Goal: Task Accomplishment & Management: Manage account settings

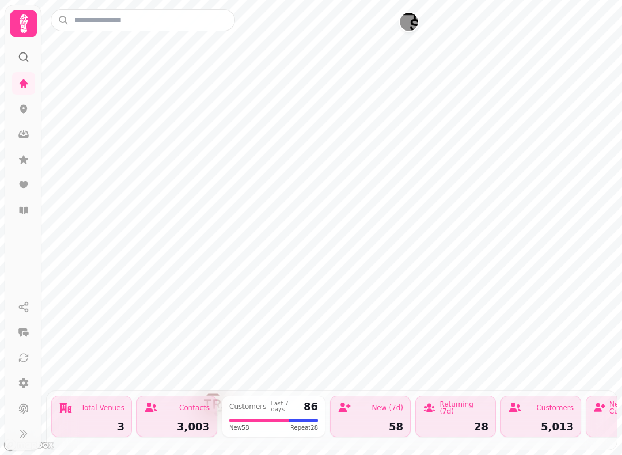
click at [36, 14] on div at bounding box center [24, 24] width 28 height 28
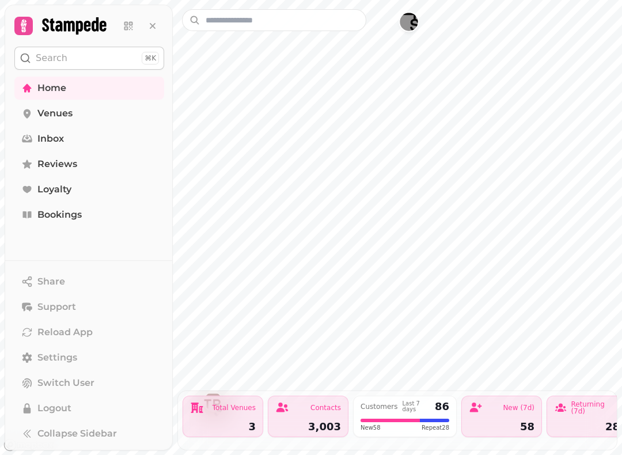
click at [91, 90] on link "Home" at bounding box center [89, 88] width 150 height 23
click at [86, 214] on link "Bookings" at bounding box center [89, 214] width 150 height 23
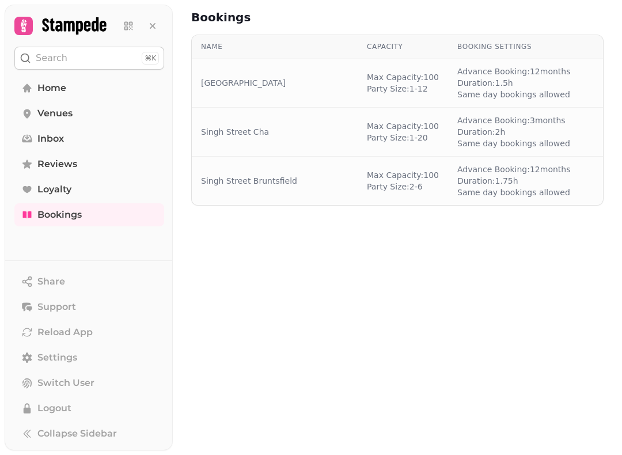
click at [154, 20] on button at bounding box center [152, 25] width 23 height 23
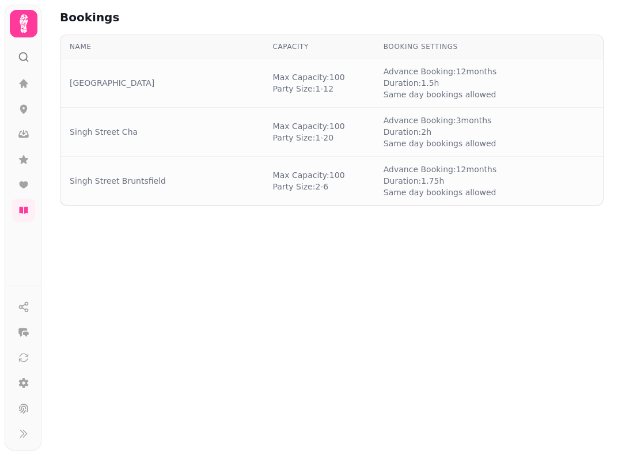
click at [197, 77] on td "[GEOGRAPHIC_DATA]" at bounding box center [161, 83] width 203 height 49
click at [228, 91] on td "[GEOGRAPHIC_DATA]" at bounding box center [161, 83] width 203 height 49
click at [212, 139] on td "Singh Street Cha" at bounding box center [161, 132] width 203 height 49
click at [209, 184] on div "Singh Street Bruntsfield" at bounding box center [162, 181] width 185 height 12
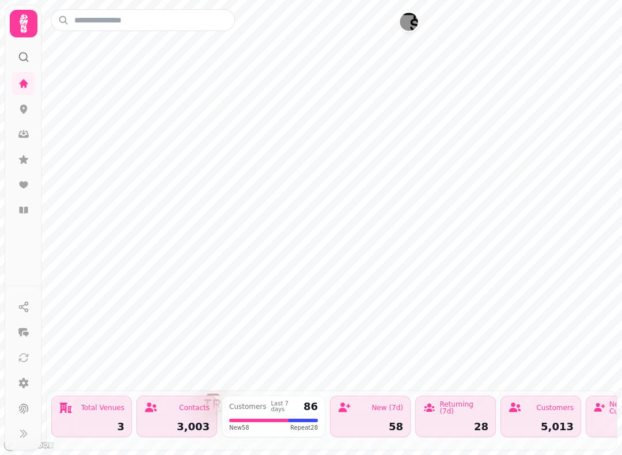
click at [24, 211] on icon at bounding box center [24, 211] width 12 height 12
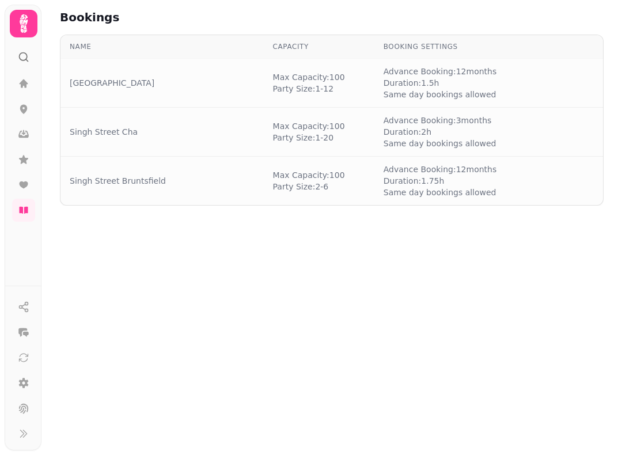
click at [178, 178] on div "Singh Street Bruntsfield" at bounding box center [162, 181] width 185 height 12
click at [203, 178] on div "Singh Street Bruntsfield" at bounding box center [162, 181] width 185 height 12
click at [29, 82] on icon at bounding box center [24, 84] width 12 height 12
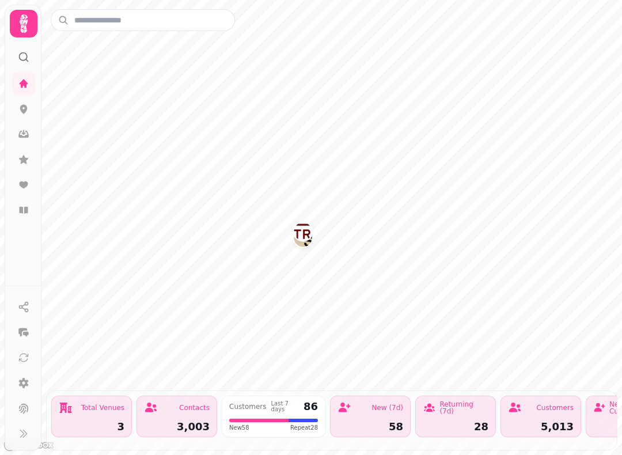
click at [84, 412] on div "Total Venues" at bounding box center [92, 408] width 66 height 14
click at [94, 417] on div "Total Venues 3" at bounding box center [91, 416] width 81 height 41
click at [196, 417] on div "Contacts 3,003" at bounding box center [177, 416] width 81 height 41
click at [24, 114] on icon at bounding box center [24, 109] width 12 height 12
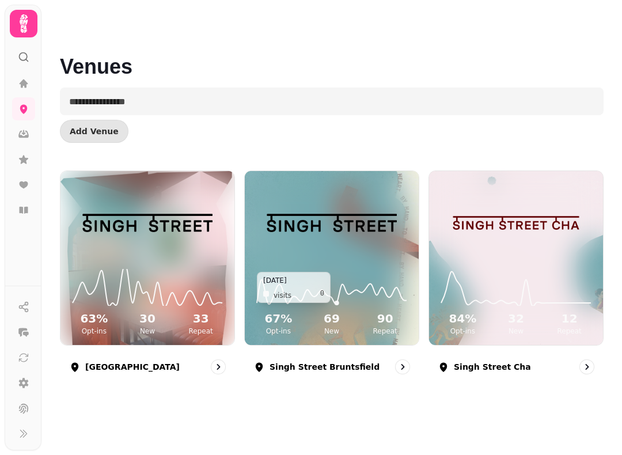
click at [337, 280] on icon at bounding box center [332, 287] width 156 height 37
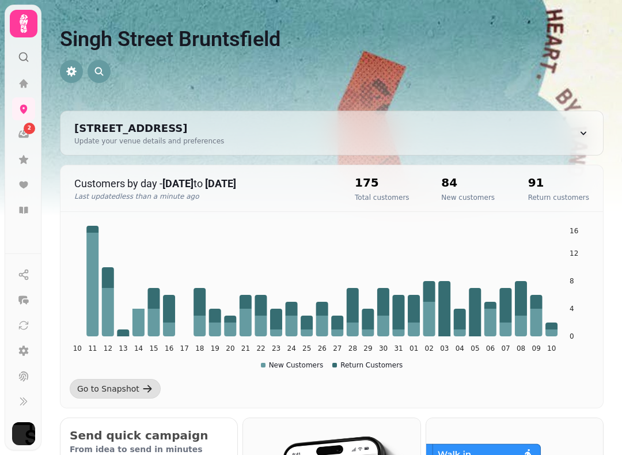
click at [28, 207] on icon at bounding box center [23, 210] width 9 height 7
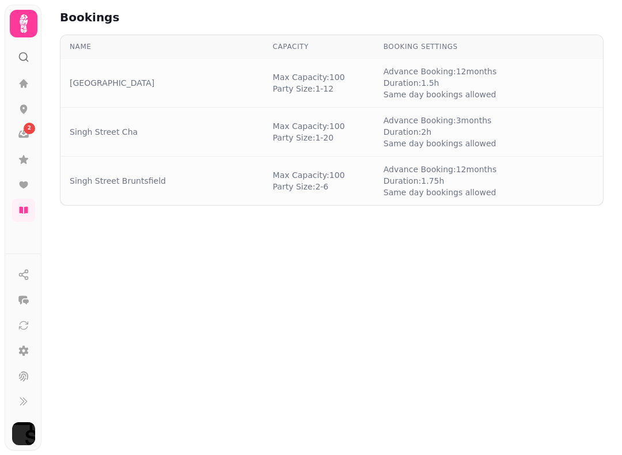
click at [31, 126] on div "2" at bounding box center [30, 129] width 12 height 12
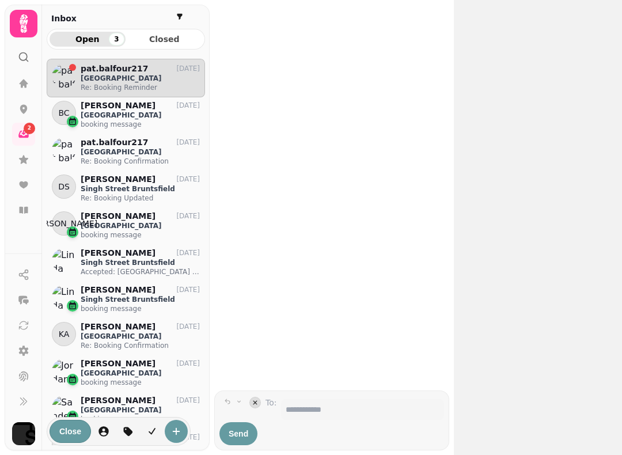
scroll to position [387, 158]
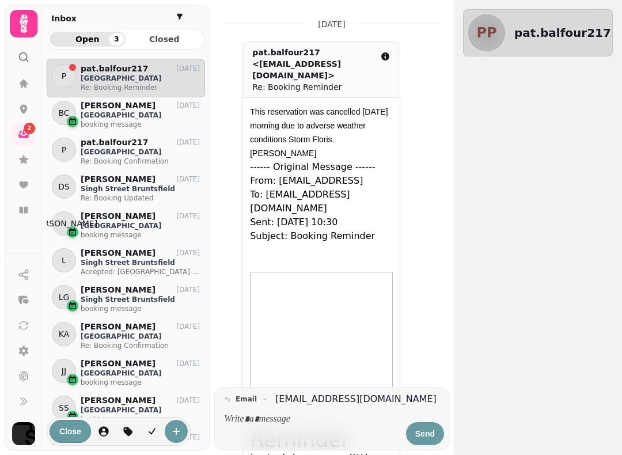
click at [25, 105] on icon at bounding box center [23, 109] width 7 height 9
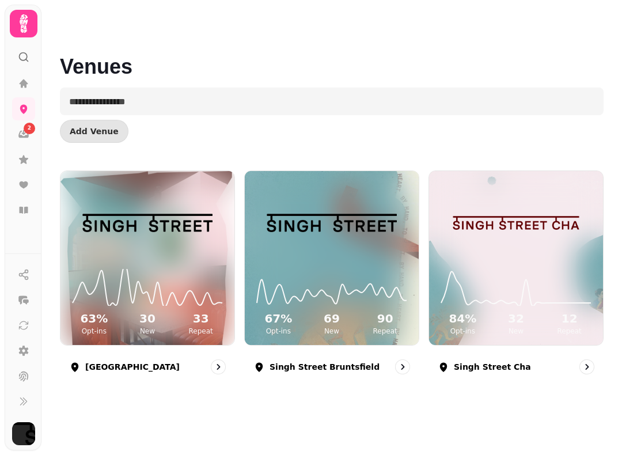
click at [28, 157] on icon at bounding box center [24, 160] width 12 height 12
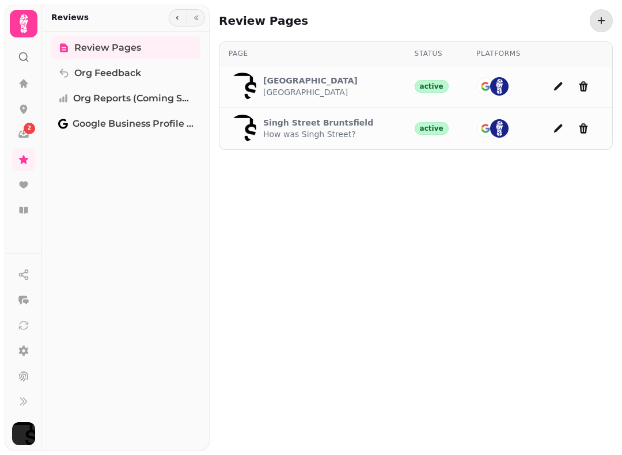
click at [28, 106] on icon at bounding box center [24, 109] width 12 height 12
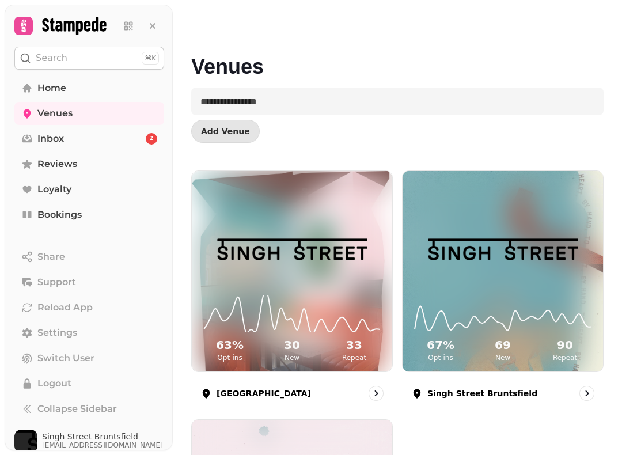
click at [513, 270] on img at bounding box center [503, 250] width 150 height 74
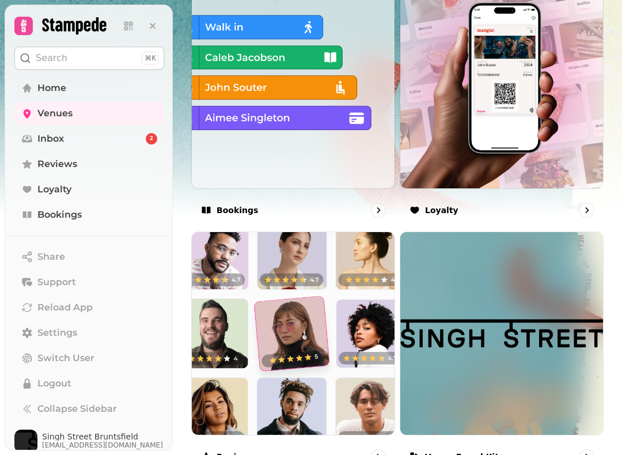
scroll to position [690, 0]
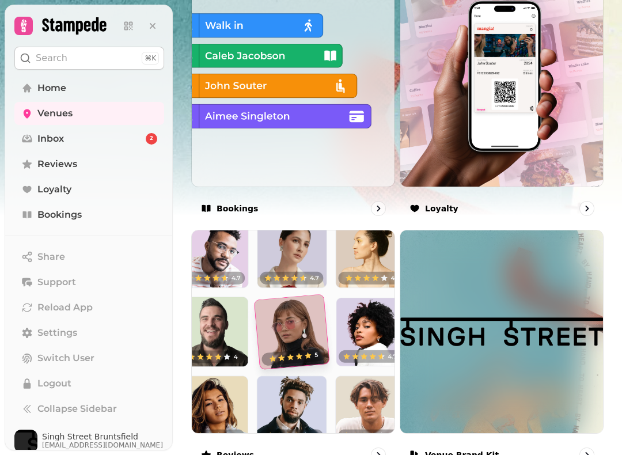
click at [259, 203] on div "Bookings" at bounding box center [293, 208] width 204 height 33
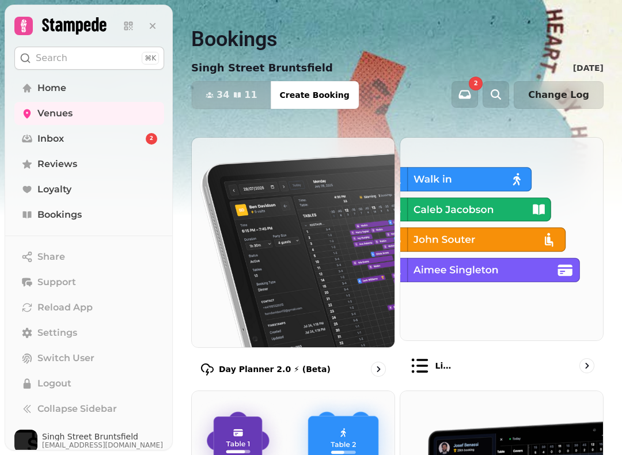
click at [104, 215] on link "Bookings" at bounding box center [89, 214] width 150 height 23
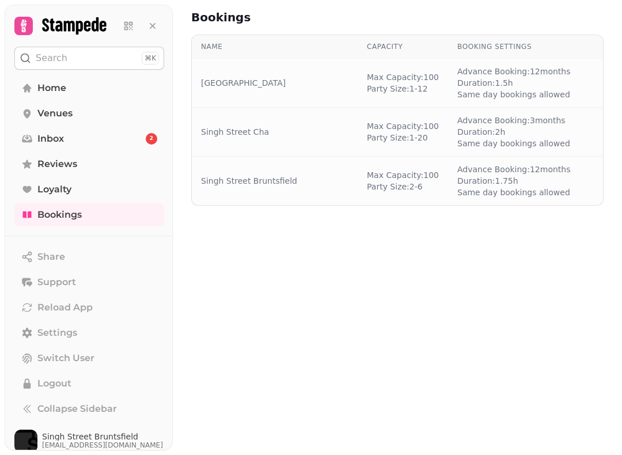
click at [306, 185] on div "Singh Street Bruntsfield" at bounding box center [274, 181] width 147 height 12
click at [289, 185] on link "Singh Street Bruntsfield" at bounding box center [249, 181] width 96 height 12
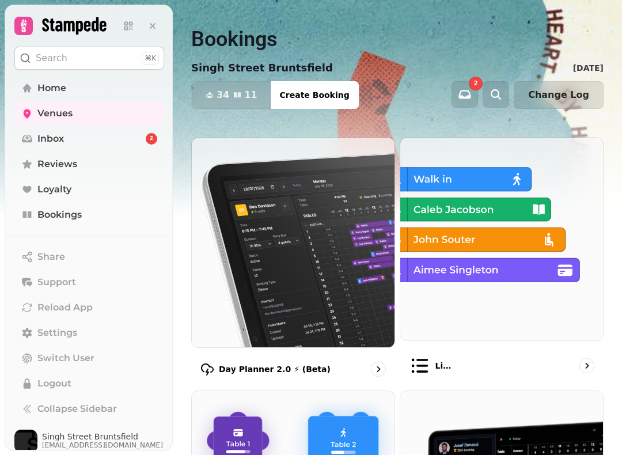
click at [297, 179] on img at bounding box center [293, 243] width 203 height 210
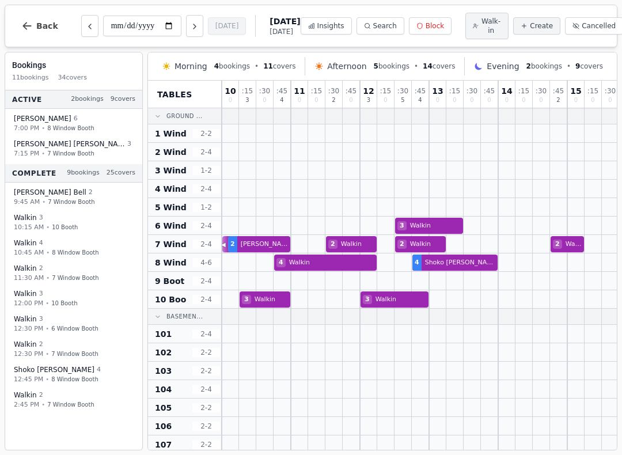
click at [34, 25] on button "Back" at bounding box center [39, 26] width 55 height 28
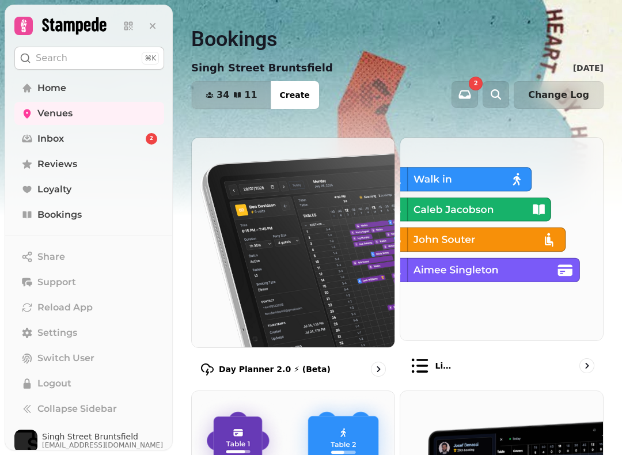
click at [82, 218] on span "Bookings" at bounding box center [59, 215] width 44 height 14
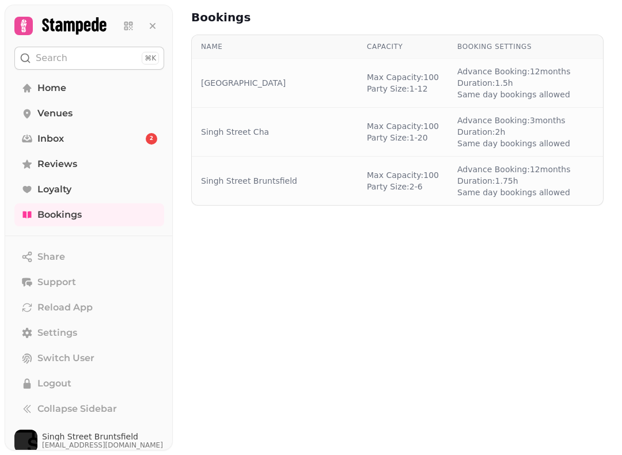
click at [284, 184] on link "Singh Street Bruntsfield" at bounding box center [249, 181] width 96 height 12
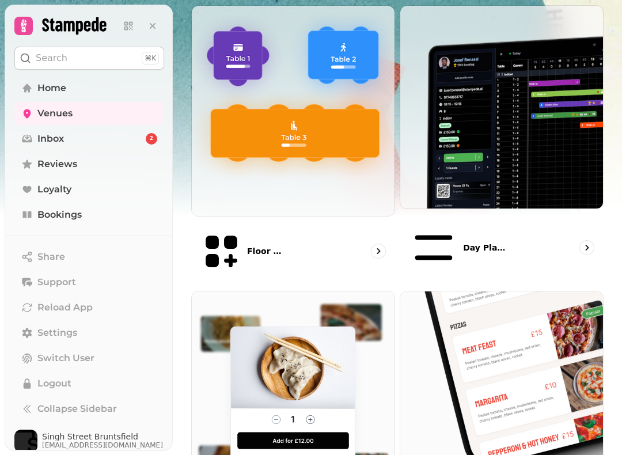
scroll to position [385, 0]
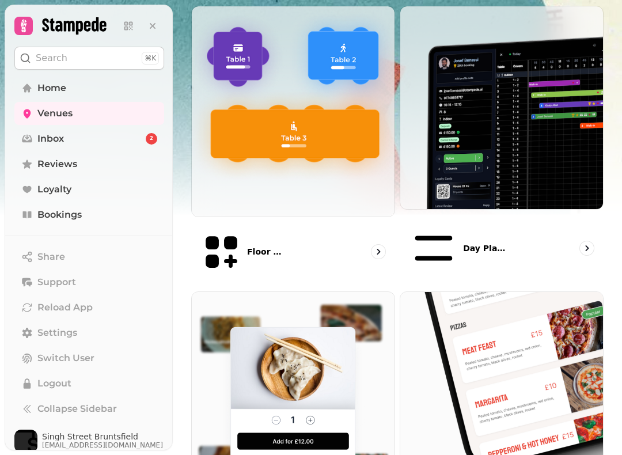
click at [305, 222] on div "Floor Plans (beta)" at bounding box center [293, 252] width 204 height 60
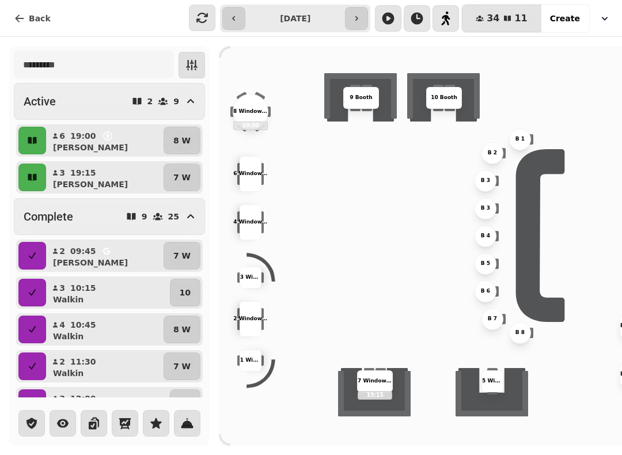
click at [608, 11] on button "button" at bounding box center [604, 18] width 25 height 21
click at [510, 63] on link "List View" at bounding box center [549, 67] width 142 height 21
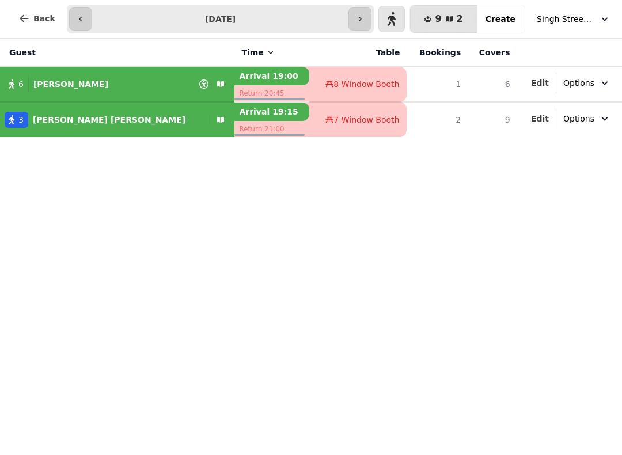
click at [82, 78] on div "6 Allan" at bounding box center [99, 84] width 199 height 16
select select "**********"
select select "*"
select select "****"
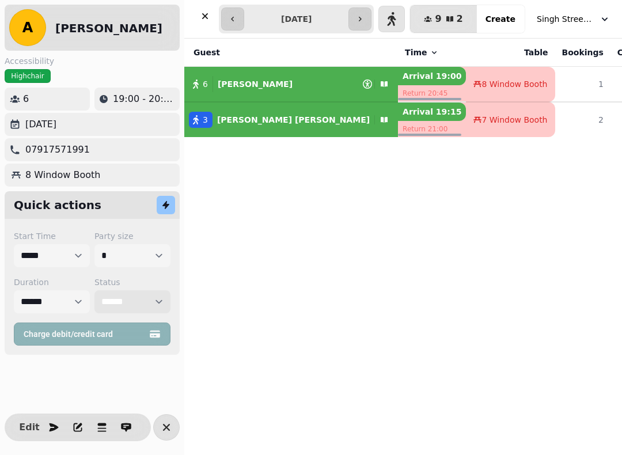
click at [158, 297] on select "**********" at bounding box center [132, 301] width 76 height 23
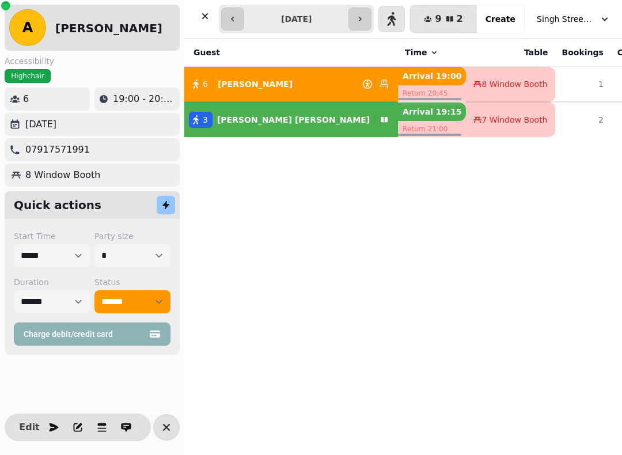
click at [203, 16] on icon "button" at bounding box center [205, 16] width 12 height 12
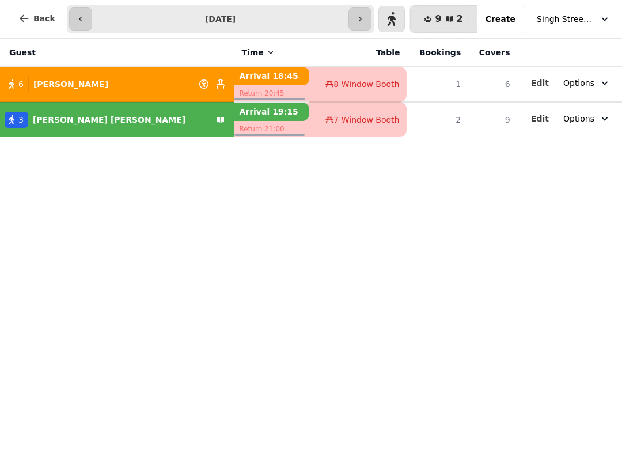
click at [572, 15] on span "Singh Street Bruntsfield" at bounding box center [566, 19] width 58 height 12
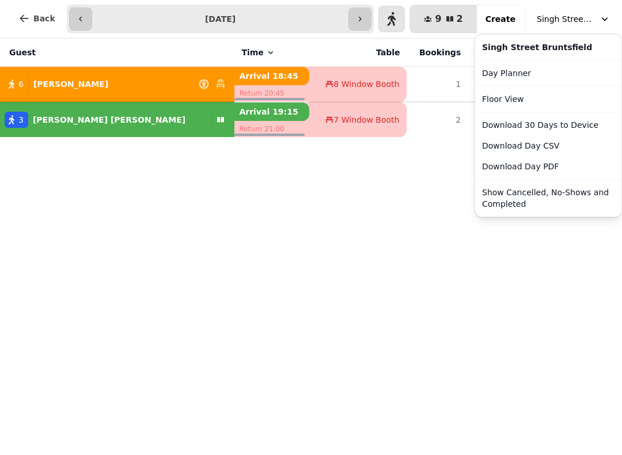
click at [561, 190] on button "Show Cancelled, No-Shows and Completed" at bounding box center [549, 198] width 142 height 32
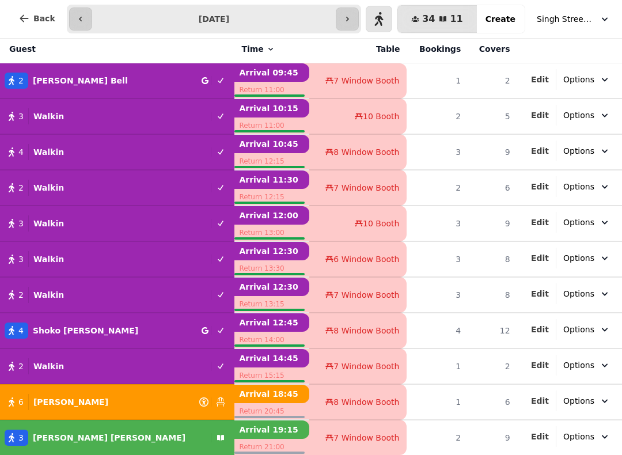
scroll to position [3, 0]
click at [585, 21] on span "Singh Street Bruntsfield" at bounding box center [566, 19] width 58 height 12
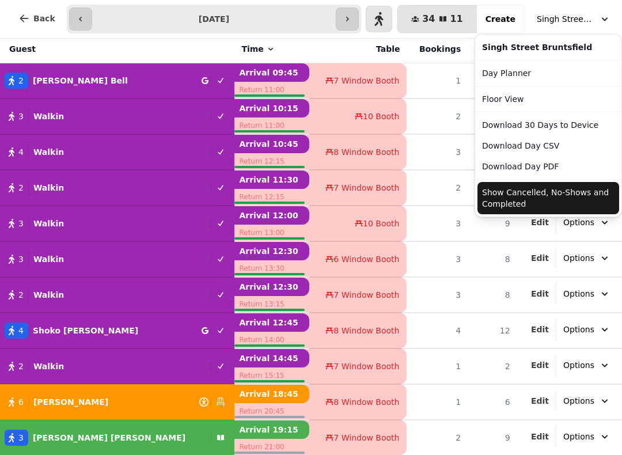
click at [557, 207] on button "Show Cancelled, No-Shows and Completed" at bounding box center [549, 198] width 142 height 32
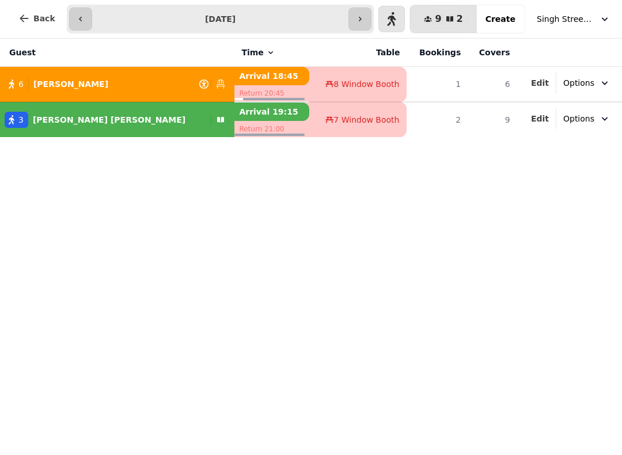
click at [84, 112] on div "Sophie Holloway" at bounding box center [106, 120] width 157 height 16
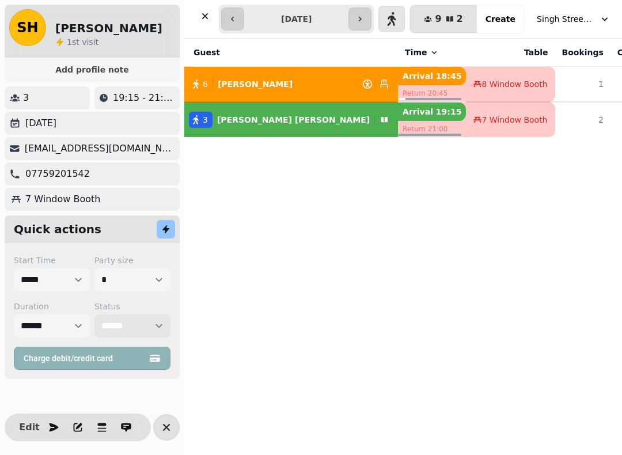
click at [157, 320] on select "**********" at bounding box center [132, 326] width 76 height 23
select select "******"
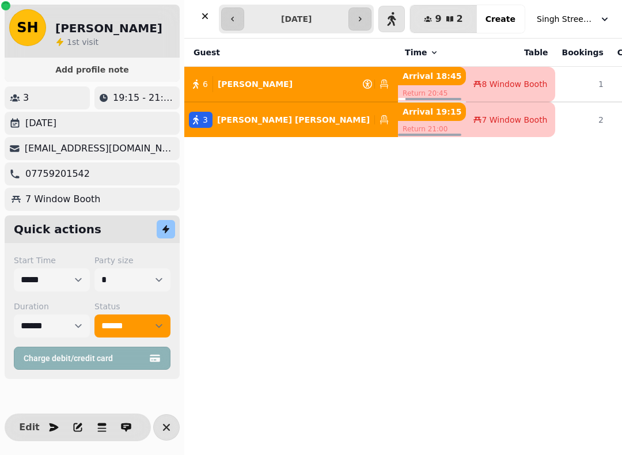
click at [207, 10] on icon "button" at bounding box center [205, 16] width 12 height 12
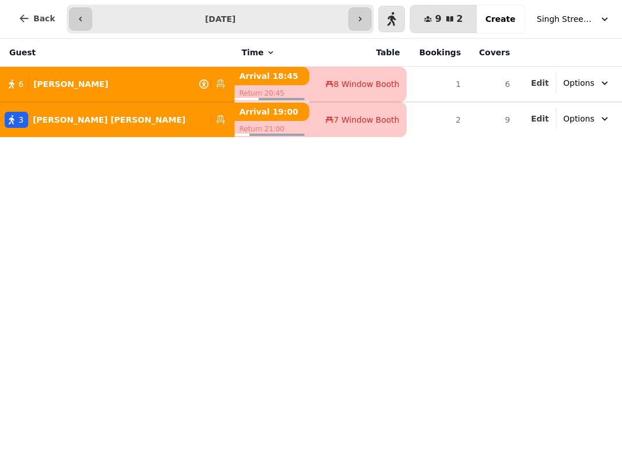
click at [391, 16] on button "button" at bounding box center [392, 19] width 27 height 27
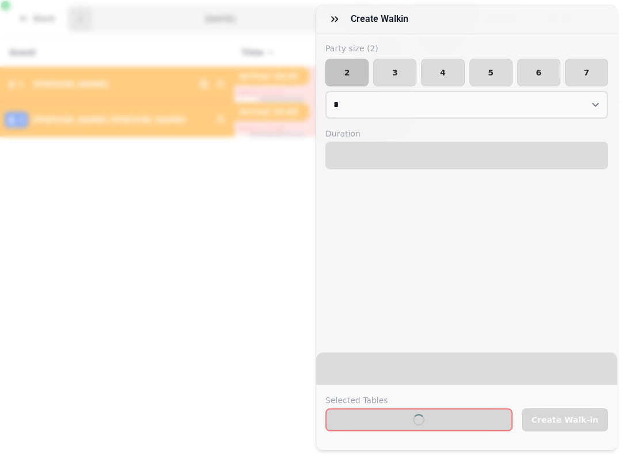
select select "****"
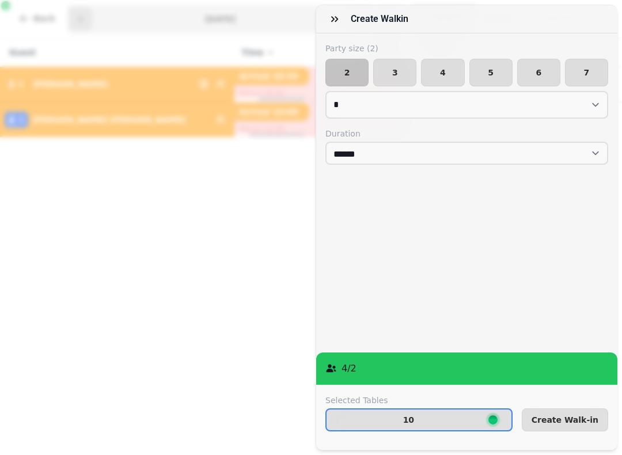
click at [392, 65] on button "3" at bounding box center [394, 73] width 43 height 28
click at [574, 418] on span "Create Walk-in" at bounding box center [565, 420] width 67 height 8
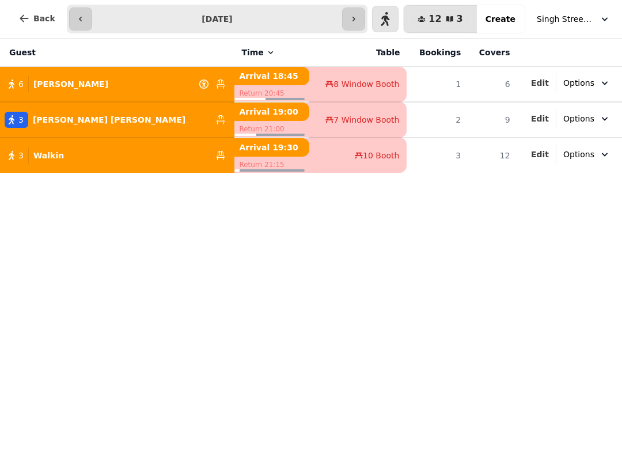
click at [390, 12] on icon "button" at bounding box center [385, 19] width 9 height 14
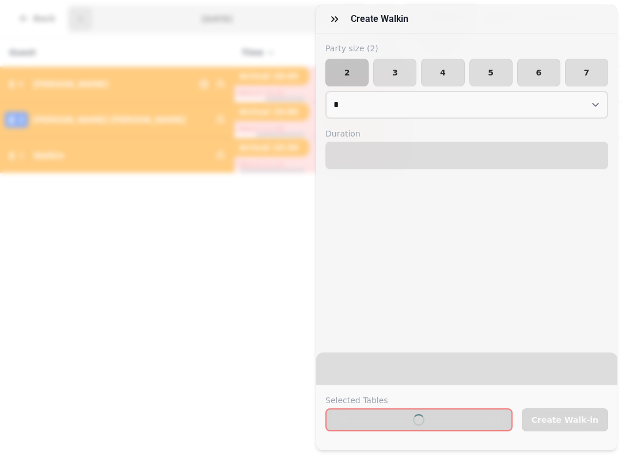
select select "****"
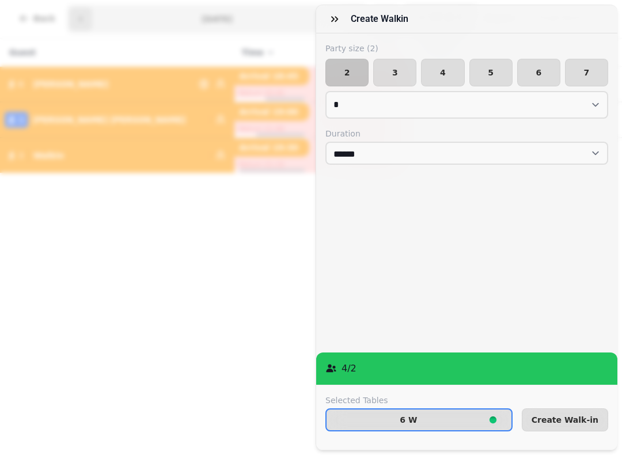
click at [572, 414] on button "Create Walk-in" at bounding box center [565, 419] width 86 height 23
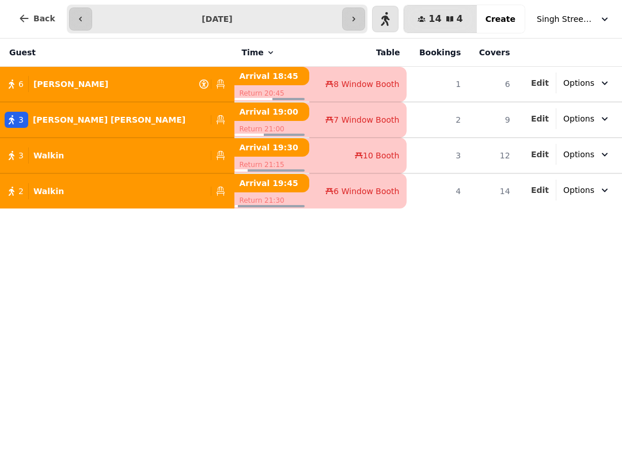
click at [120, 115] on div "3 Sophie Holloway" at bounding box center [103, 120] width 206 height 16
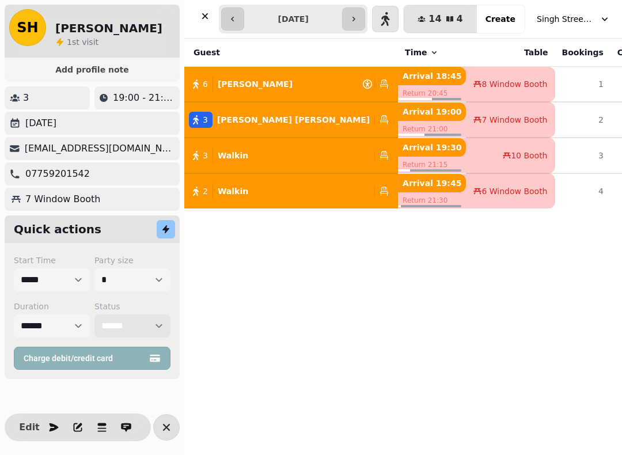
click at [149, 326] on select "**********" at bounding box center [132, 326] width 76 height 23
select select "********"
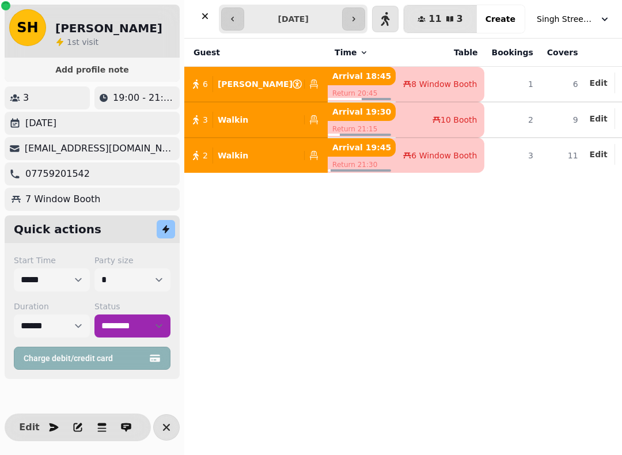
click at [207, 15] on icon "button" at bounding box center [205, 16] width 12 height 12
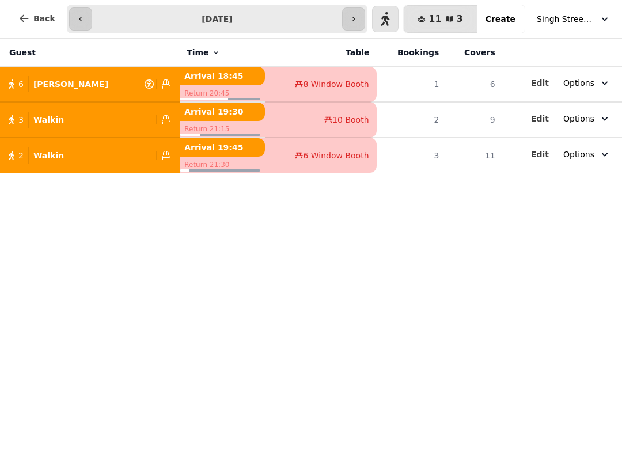
click at [581, 16] on span "Singh Street Bruntsfield" at bounding box center [566, 19] width 58 height 12
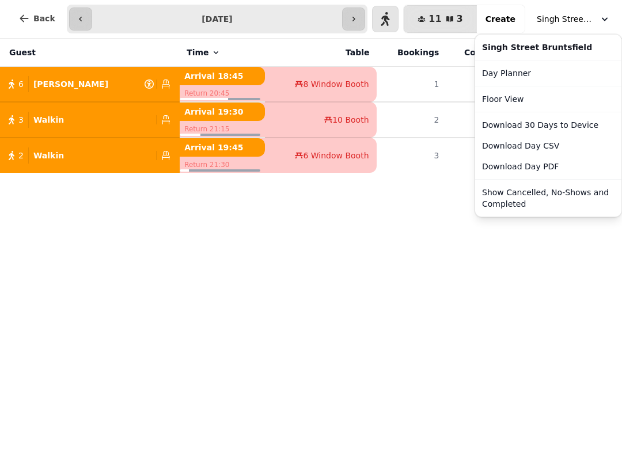
click at [540, 191] on button "Show Cancelled, No-Shows and Completed" at bounding box center [549, 198] width 142 height 32
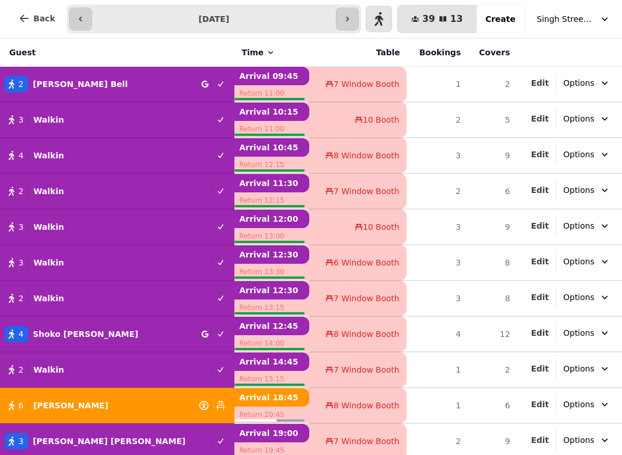
click at [586, 19] on span "Singh Street Bruntsfield" at bounding box center [566, 19] width 58 height 12
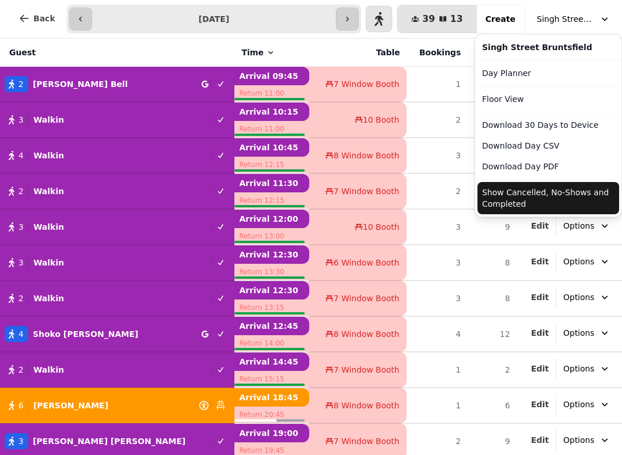
click at [553, 197] on button "Show Cancelled, No-Shows and Completed" at bounding box center [549, 198] width 142 height 32
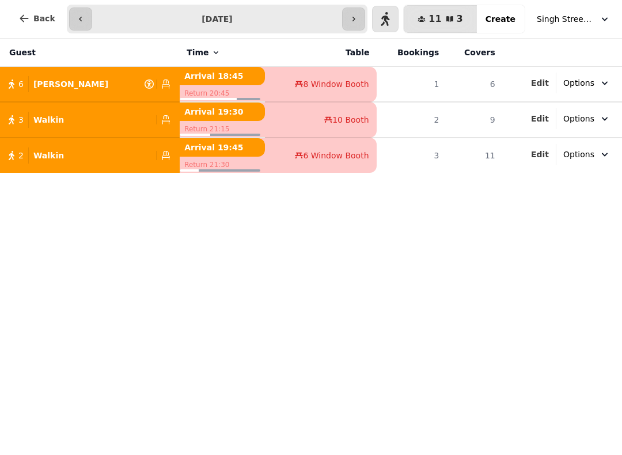
click at [581, 16] on span "Singh Street Bruntsfield" at bounding box center [566, 19] width 58 height 12
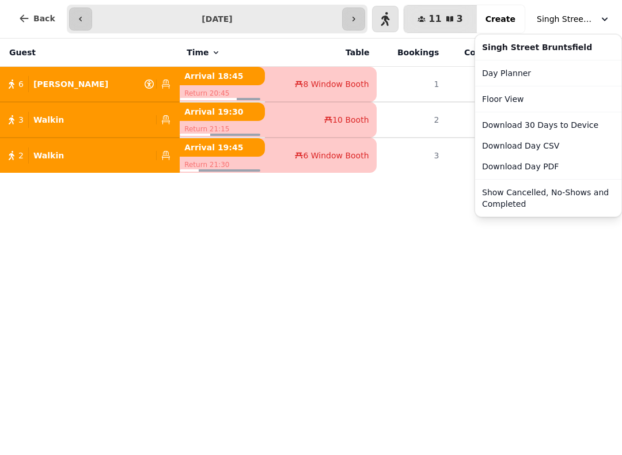
click at [532, 195] on button "Show Cancelled, No-Shows and Completed" at bounding box center [549, 198] width 142 height 32
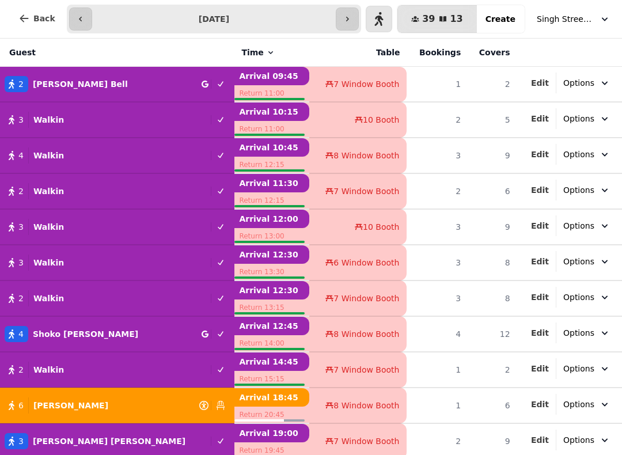
click at [586, 16] on span "Singh Street Bruntsfield" at bounding box center [566, 19] width 58 height 12
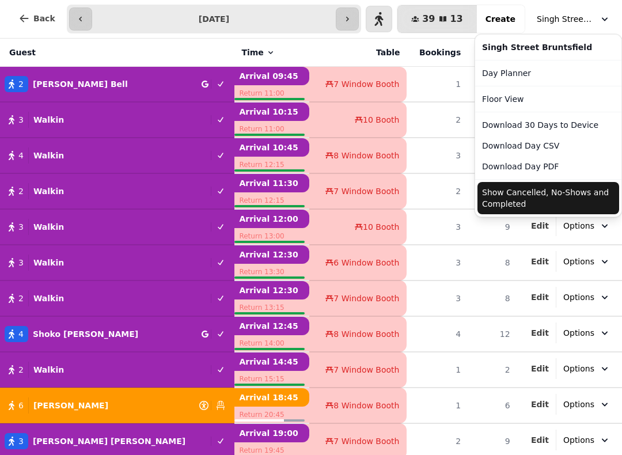
click at [555, 198] on button "Show Cancelled, No-Shows and Completed" at bounding box center [549, 198] width 142 height 32
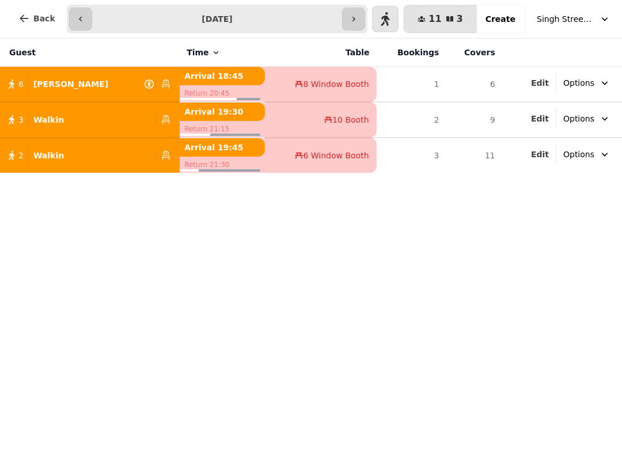
click at [76, 20] on icon "button" at bounding box center [80, 18] width 9 height 9
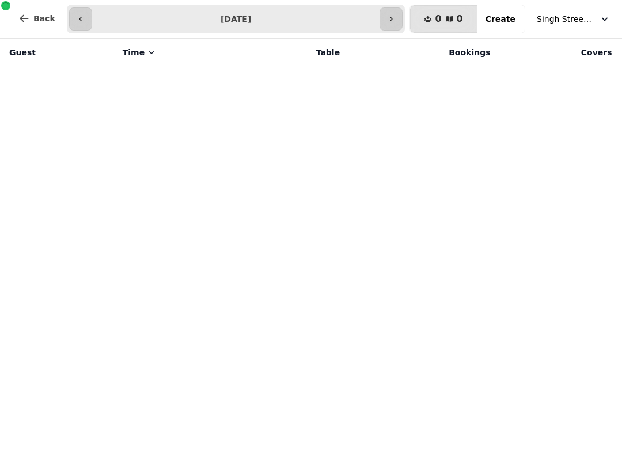
click at [396, 14] on icon "button" at bounding box center [391, 18] width 9 height 9
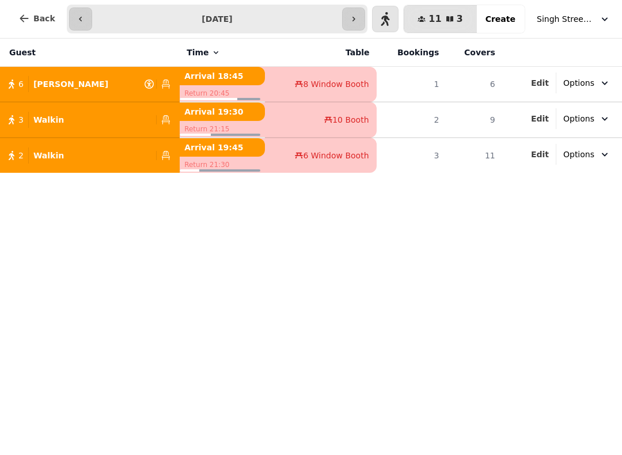
click at [358, 20] on icon "button" at bounding box center [353, 18] width 9 height 9
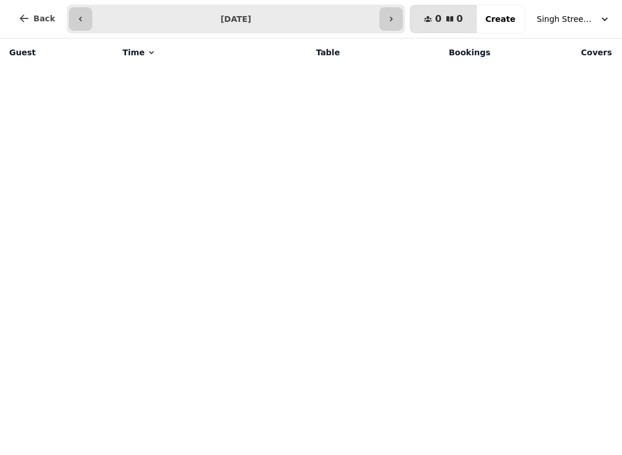
click at [81, 18] on icon "button" at bounding box center [80, 18] width 9 height 9
type input "**********"
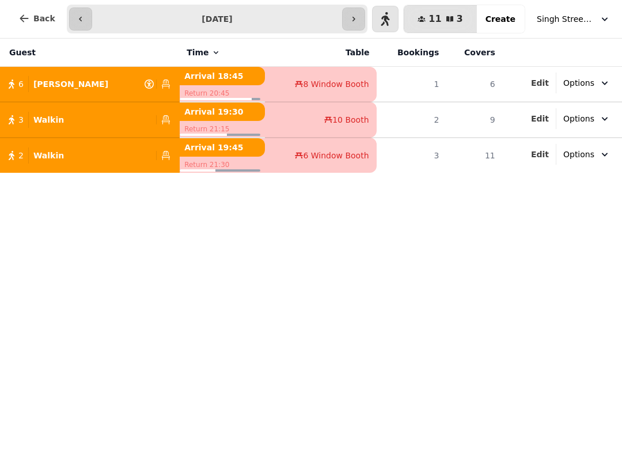
click at [81, 116] on div "3 Walkin" at bounding box center [76, 120] width 152 height 16
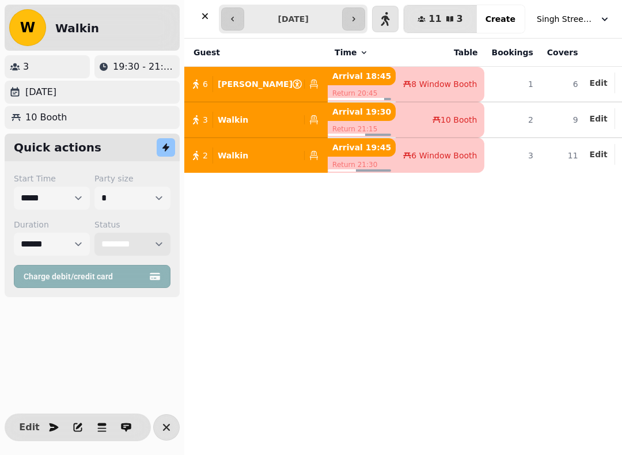
click at [162, 240] on select "**********" at bounding box center [132, 244] width 76 height 23
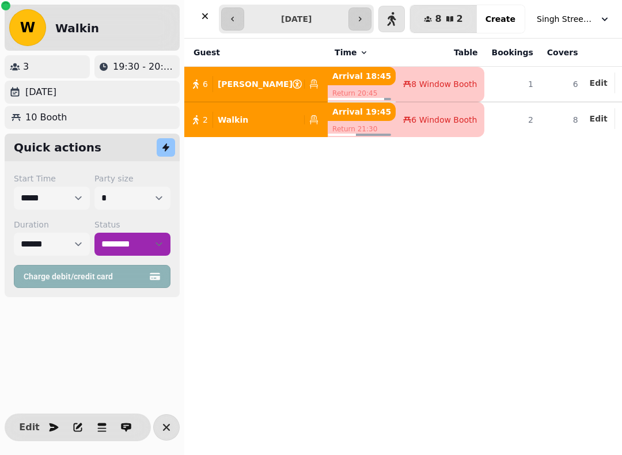
click at [201, 16] on icon "button" at bounding box center [205, 16] width 12 height 12
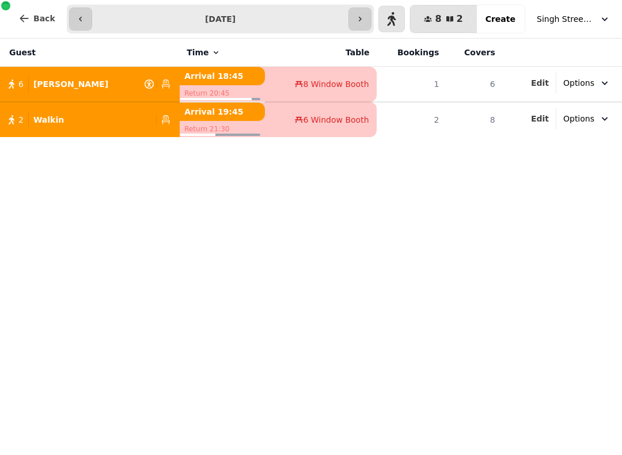
click at [59, 116] on p "Walkin" at bounding box center [48, 120] width 31 height 12
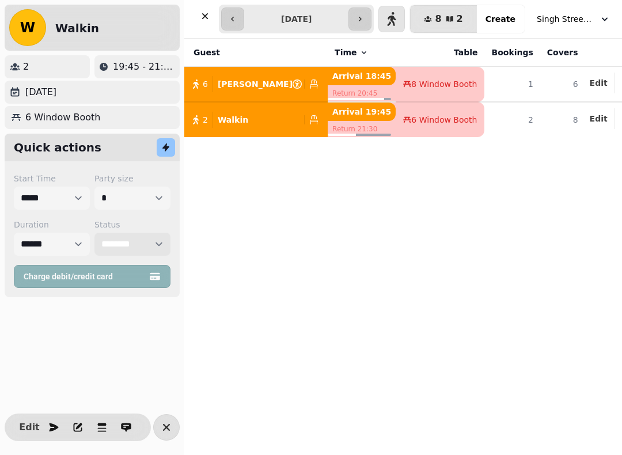
click at [155, 243] on select "**********" at bounding box center [132, 244] width 76 height 23
select select "********"
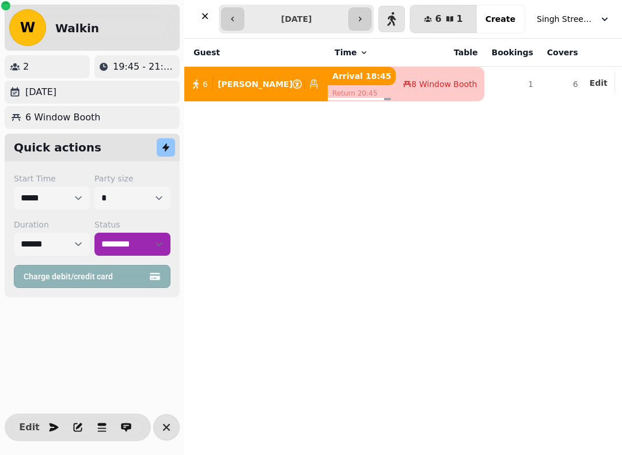
click at [207, 13] on icon "button" at bounding box center [205, 16] width 12 height 12
